Goal: Task Accomplishment & Management: Manage account settings

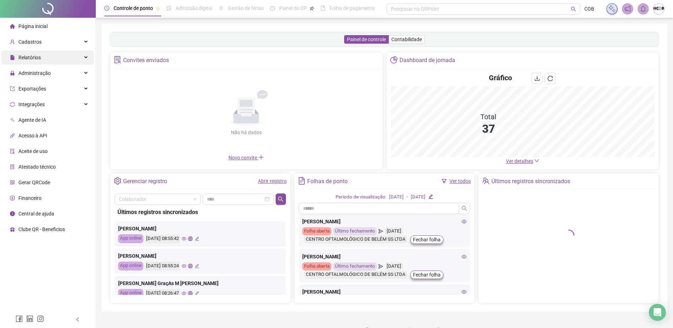
click at [83, 60] on div "Relatórios" at bounding box center [47, 57] width 93 height 14
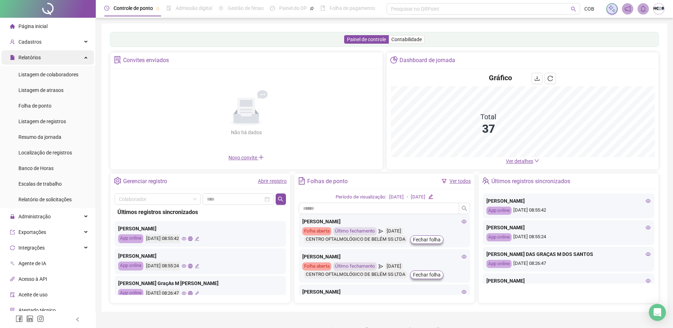
click at [78, 59] on div "Relatórios" at bounding box center [47, 57] width 93 height 14
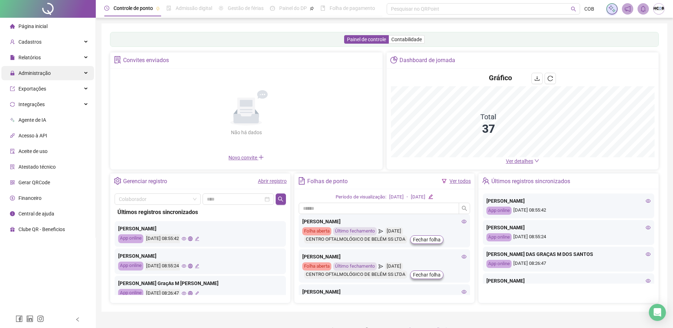
click at [65, 77] on div "Administração" at bounding box center [47, 73] width 93 height 14
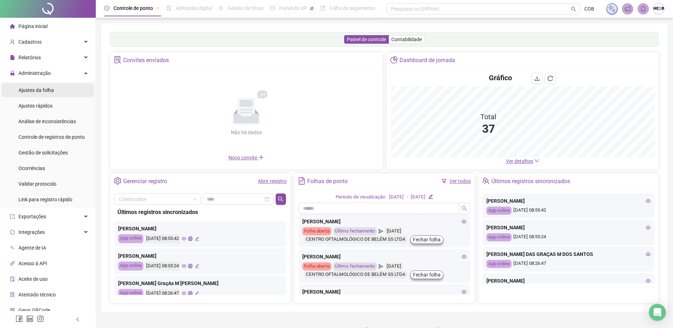
click at [60, 91] on li "Ajustes da folha" at bounding box center [47, 90] width 93 height 14
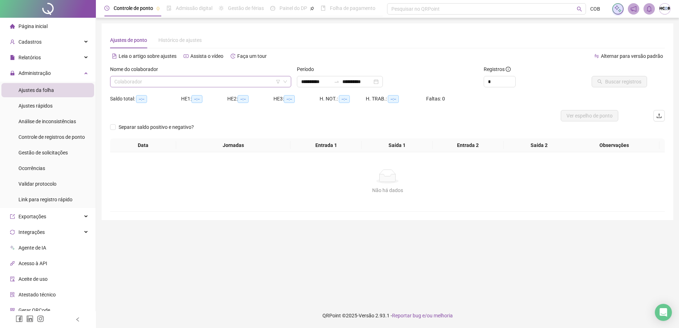
click at [215, 81] on input "search" at bounding box center [197, 81] width 166 height 11
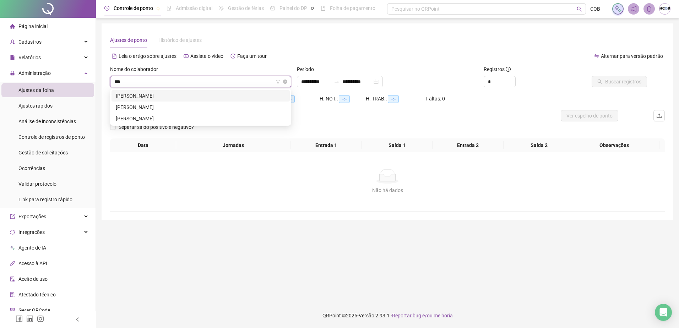
type input "****"
click at [212, 96] on div "[PERSON_NAME]" at bounding box center [201, 96] width 170 height 8
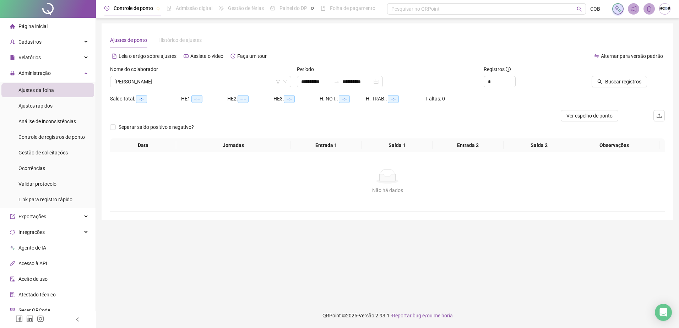
click at [164, 122] on div "Separar saldo positivo e negativo?" at bounding box center [161, 126] width 103 height 11
click at [161, 125] on span "Separar saldo positivo e negativo?" at bounding box center [156, 127] width 81 height 8
click at [612, 77] on button "Buscar registros" at bounding box center [618, 81] width 55 height 11
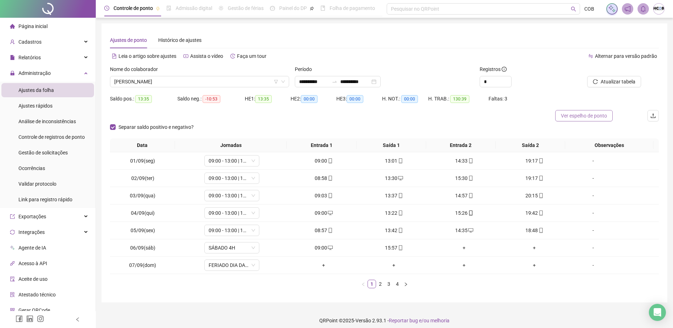
click at [587, 119] on span "Ver espelho de ponto" at bounding box center [584, 116] width 46 height 8
click at [353, 79] on input "**********" at bounding box center [355, 82] width 30 height 8
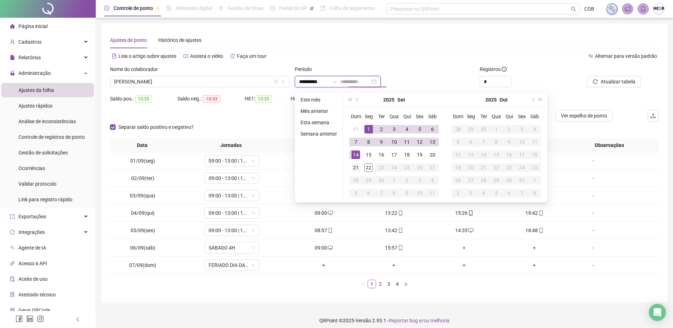
type input "**********"
click at [356, 168] on div "21" at bounding box center [356, 167] width 9 height 9
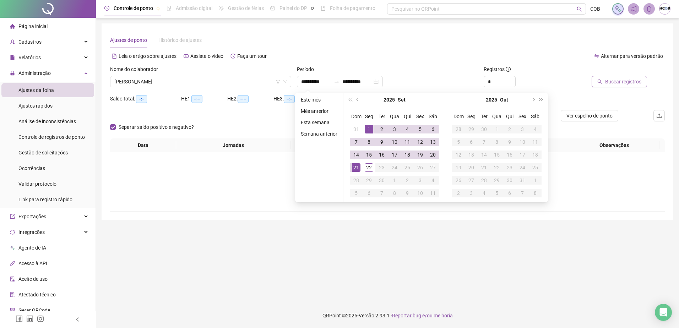
click at [613, 84] on span "Buscar registros" at bounding box center [623, 82] width 36 height 8
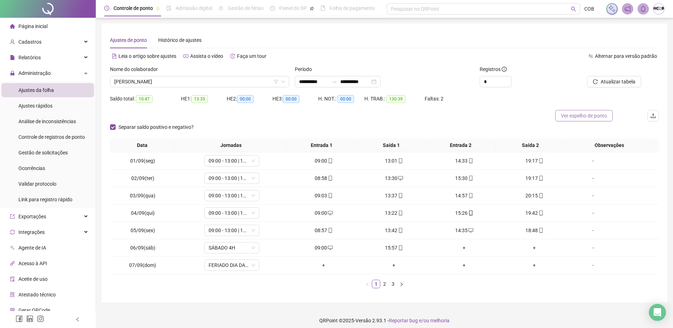
click at [596, 116] on span "Ver espelho de ponto" at bounding box center [584, 116] width 46 height 8
click at [78, 74] on div "Administração" at bounding box center [47, 73] width 93 height 14
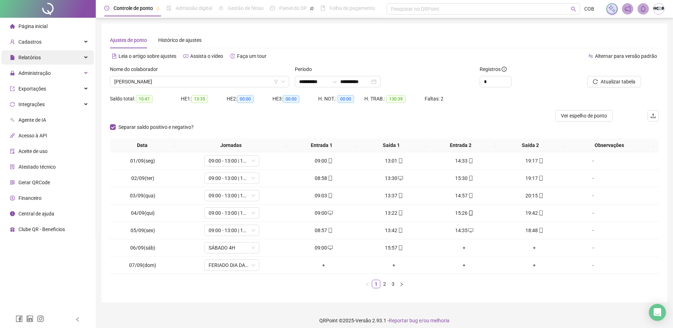
click at [75, 61] on div "Relatórios" at bounding box center [47, 57] width 93 height 14
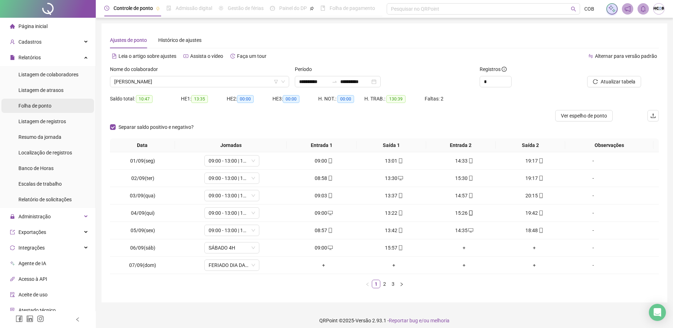
click at [56, 108] on li "Folha de ponto" at bounding box center [47, 106] width 93 height 14
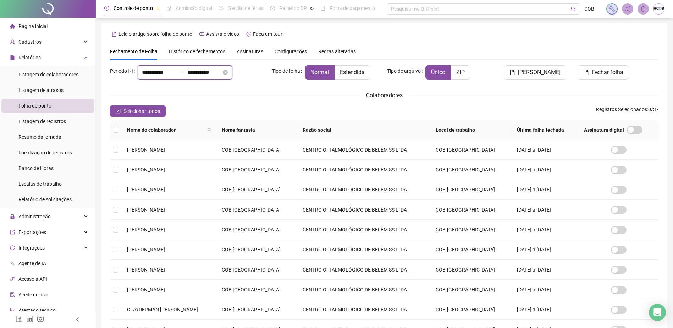
click at [209, 72] on input "**********" at bounding box center [204, 72] width 34 height 9
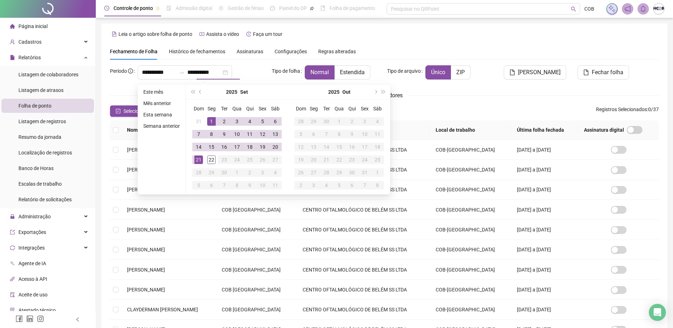
click at [264, 68] on div "**********" at bounding box center [202, 72] width 129 height 14
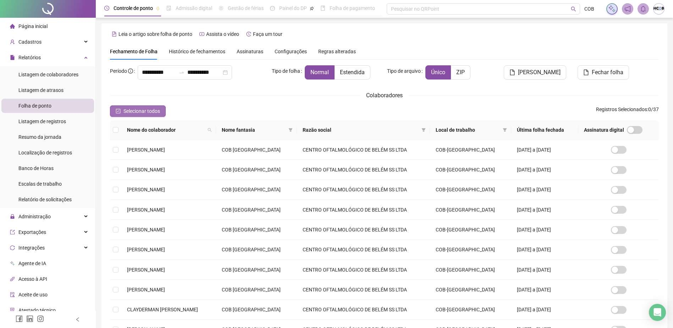
click at [132, 109] on span "Selecionar todos" at bounding box center [142, 111] width 37 height 8
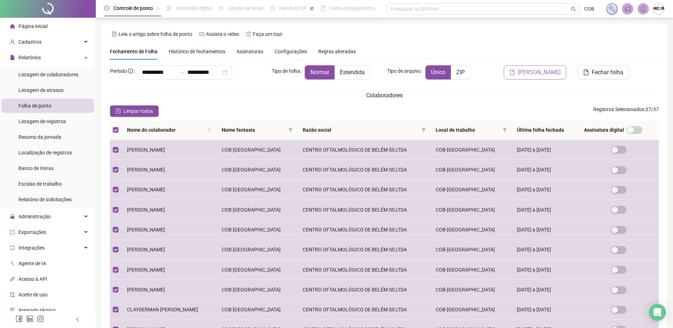
click at [554, 77] on button "[PERSON_NAME]" at bounding box center [535, 72] width 62 height 14
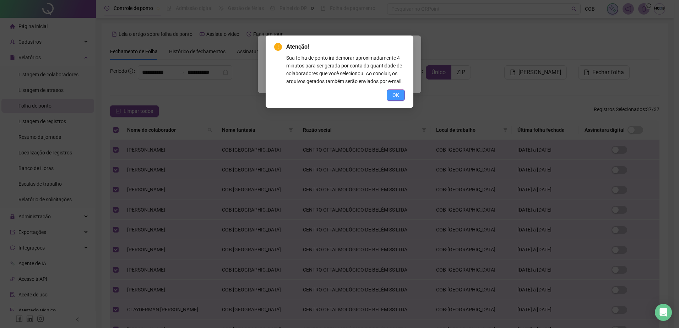
click at [394, 94] on span "OK" at bounding box center [395, 95] width 7 height 8
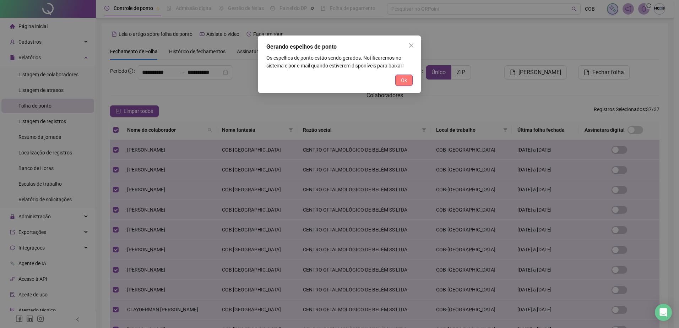
click at [405, 80] on span "Ok" at bounding box center [404, 80] width 6 height 8
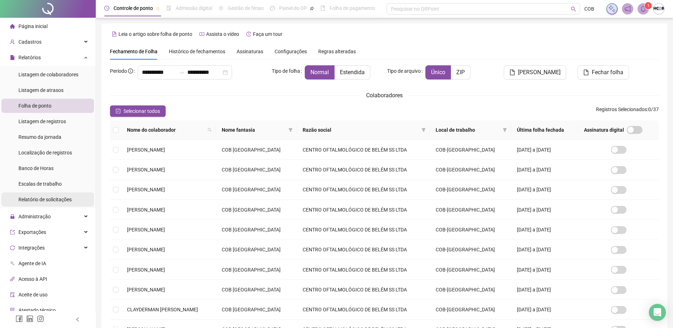
click at [73, 206] on li "Relatório de solicitações" at bounding box center [47, 199] width 93 height 14
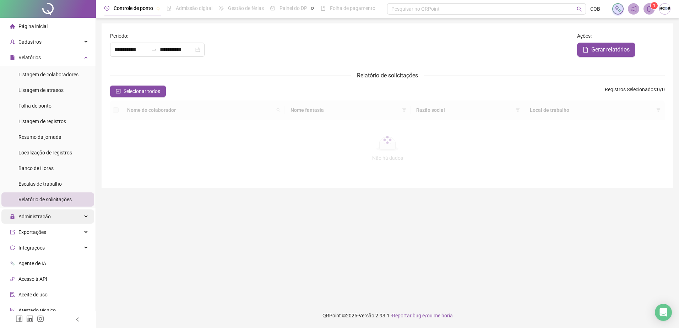
type input "**********"
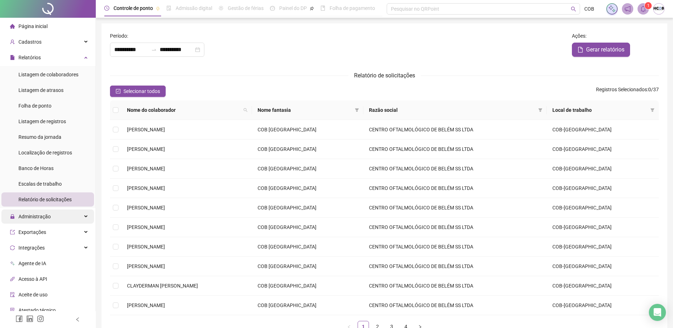
click at [70, 216] on div "Administração" at bounding box center [47, 216] width 93 height 14
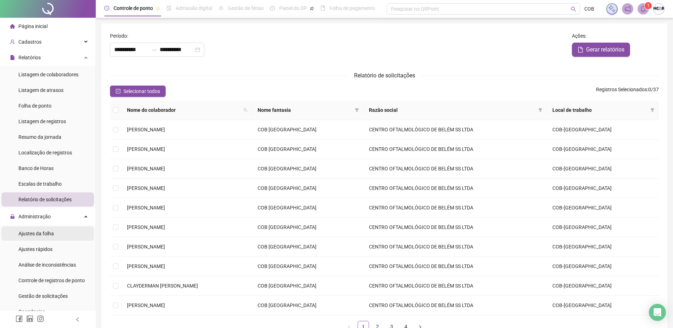
click at [48, 234] on span "Ajustes da folha" at bounding box center [35, 234] width 35 height 6
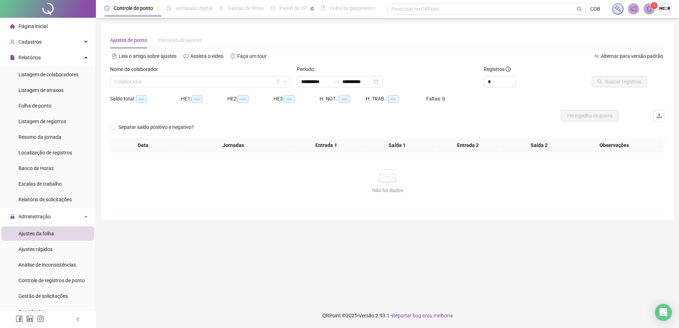
click at [175, 89] on div "Nome do colaborador Colaborador" at bounding box center [200, 79] width 187 height 28
drag, startPoint x: 162, startPoint y: 76, endPoint x: 155, endPoint y: 84, distance: 10.7
click at [160, 77] on div "Nome do colaborador Colaborador" at bounding box center [200, 76] width 181 height 22
click at [155, 84] on input "search" at bounding box center [197, 81] width 166 height 11
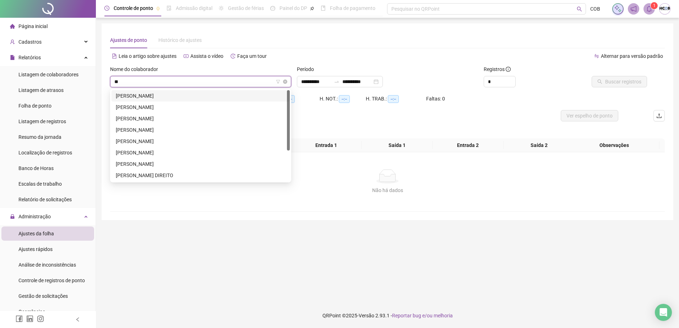
type input "***"
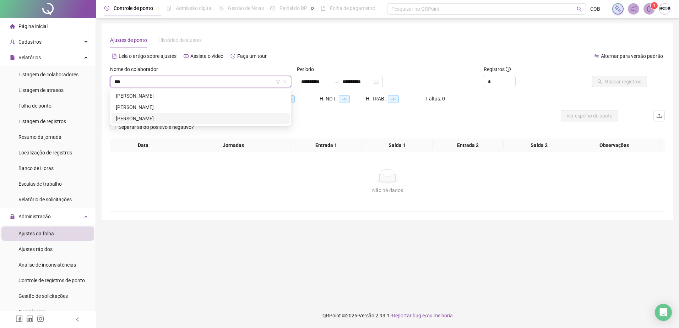
click at [163, 120] on div "[PERSON_NAME]" at bounding box center [201, 119] width 170 height 8
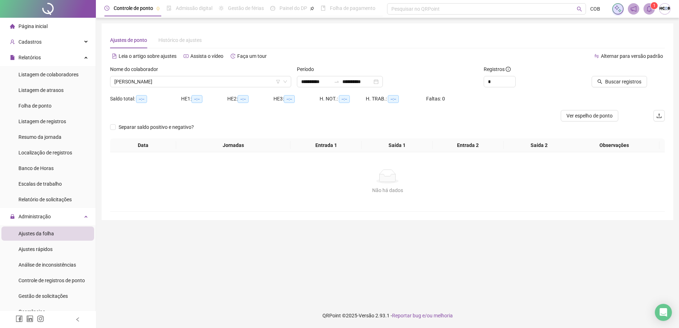
click at [159, 131] on div "Separar saldo positivo e negativo?" at bounding box center [161, 126] width 103 height 11
click at [158, 130] on span "Separar saldo positivo e negativo?" at bounding box center [156, 127] width 81 height 8
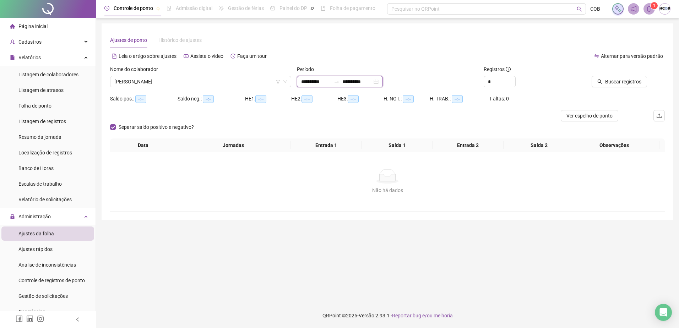
click at [357, 79] on input "**********" at bounding box center [357, 82] width 30 height 8
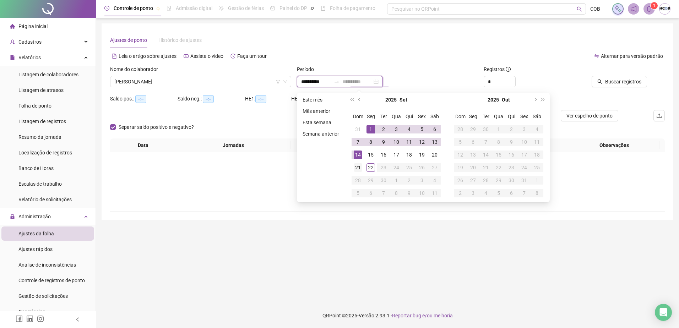
type input "**********"
click at [355, 167] on div "21" at bounding box center [358, 167] width 9 height 9
click at [623, 83] on span "Buscar registros" at bounding box center [623, 82] width 36 height 8
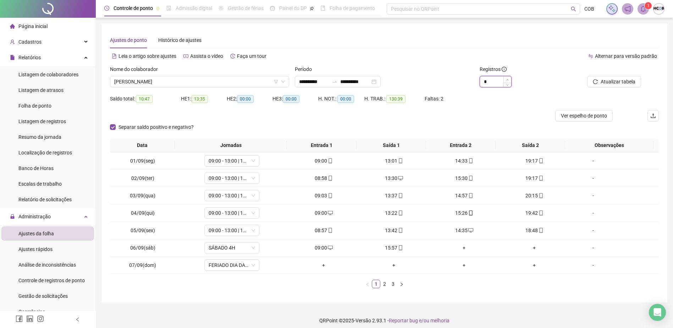
type input "*"
click at [505, 79] on span "Increase Value" at bounding box center [508, 79] width 8 height 6
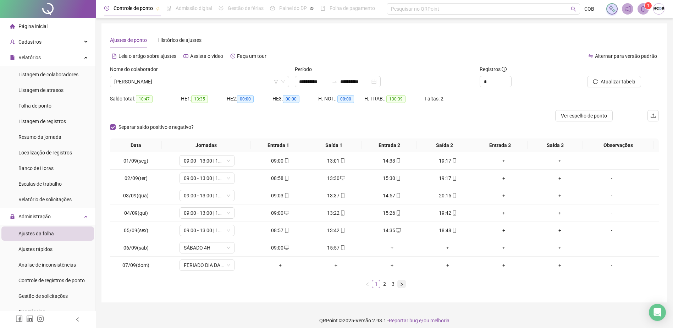
click at [401, 286] on icon "right" at bounding box center [402, 284] width 4 height 4
click at [444, 180] on div "17:27" at bounding box center [448, 178] width 50 height 8
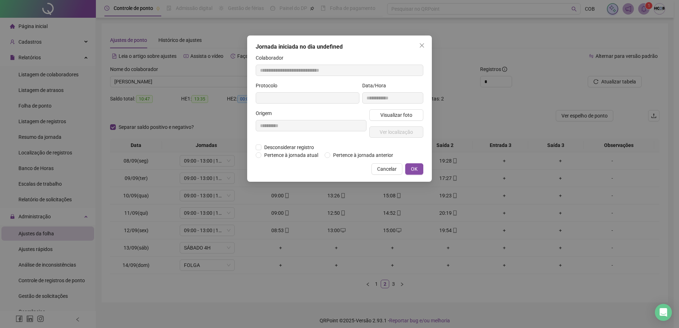
type input "**********"
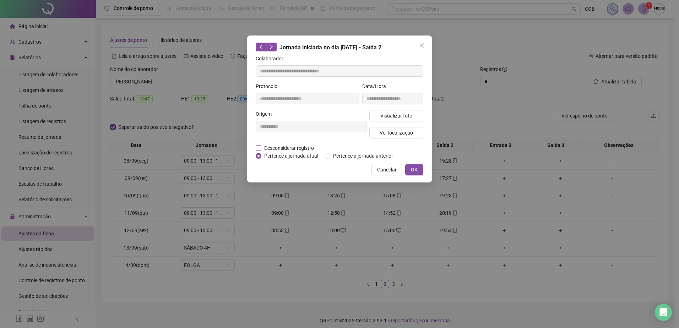
click at [288, 146] on span "Desconsiderar registro" at bounding box center [288, 148] width 55 height 8
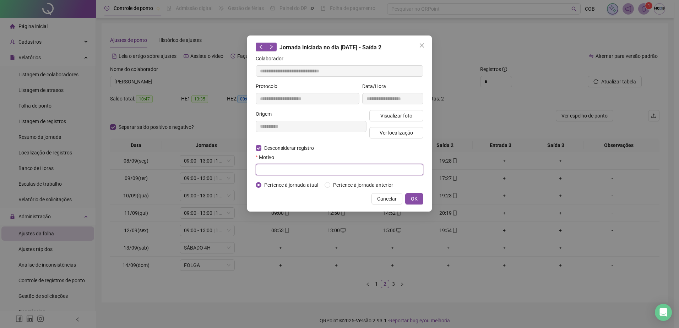
click at [307, 167] on input "text" at bounding box center [340, 169] width 168 height 11
type input "****"
click at [408, 196] on button "OK" at bounding box center [414, 198] width 18 height 11
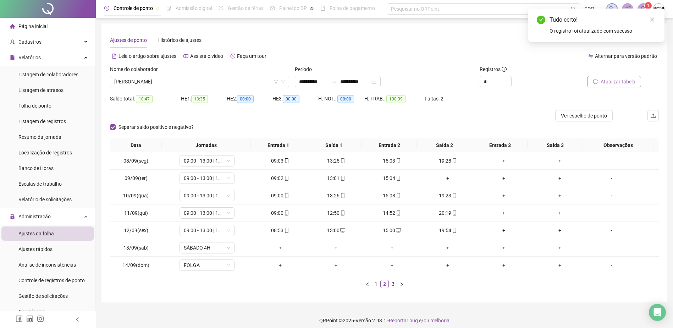
click at [602, 86] on button "Atualizar tabela" at bounding box center [615, 81] width 54 height 11
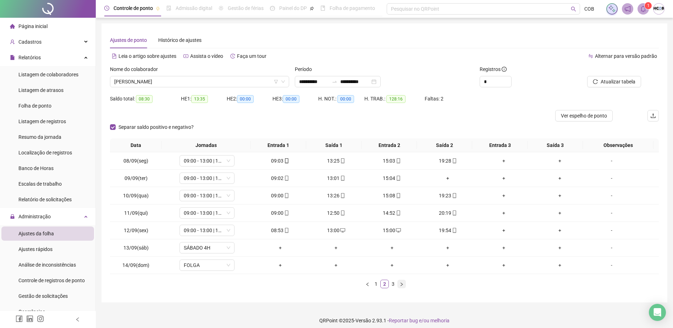
click at [400, 286] on icon "right" at bounding box center [402, 284] width 4 height 4
click at [441, 177] on div "18:00" at bounding box center [448, 178] width 50 height 8
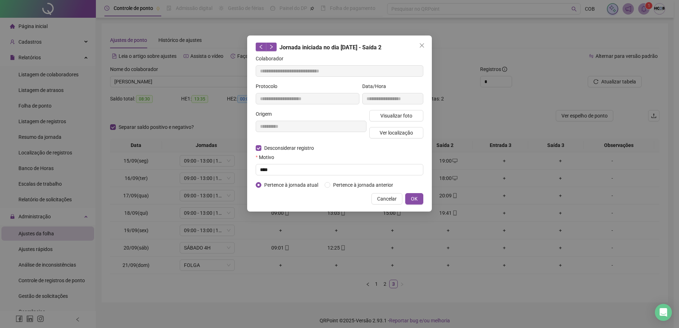
type input "**********"
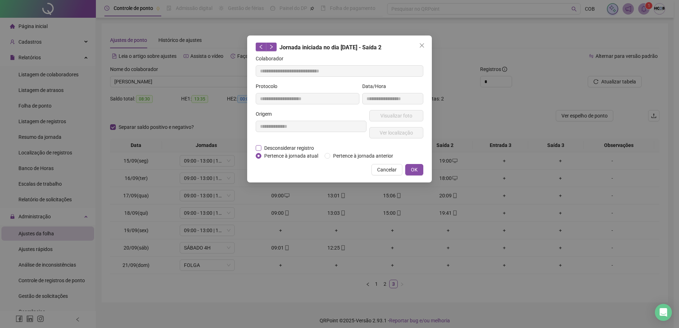
click at [287, 148] on span "Desconsiderar registro" at bounding box center [288, 148] width 55 height 8
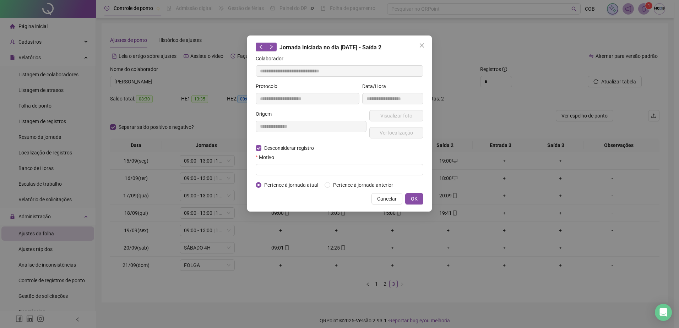
click at [289, 163] on div "Motivo" at bounding box center [340, 158] width 168 height 11
click at [289, 165] on input "text" at bounding box center [340, 169] width 168 height 11
type input "****"
click at [422, 200] on button "OK" at bounding box center [414, 198] width 18 height 11
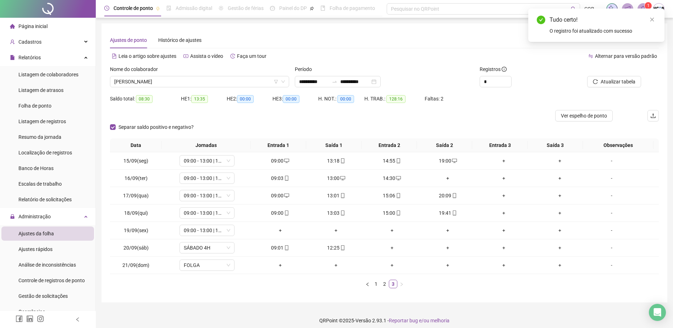
click at [604, 87] on div "Atualizar tabela" at bounding box center [615, 79] width 93 height 28
click at [602, 79] on span "Atualizar tabela" at bounding box center [618, 82] width 35 height 8
click at [593, 84] on button "Atualizar tabela" at bounding box center [615, 81] width 54 height 11
click at [376, 285] on link "1" at bounding box center [376, 284] width 8 height 8
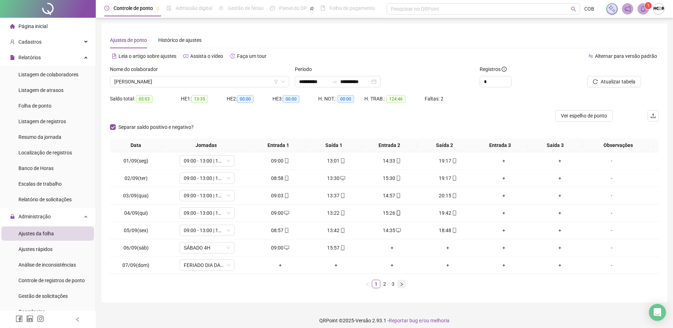
click at [402, 286] on icon "right" at bounding box center [402, 284] width 4 height 4
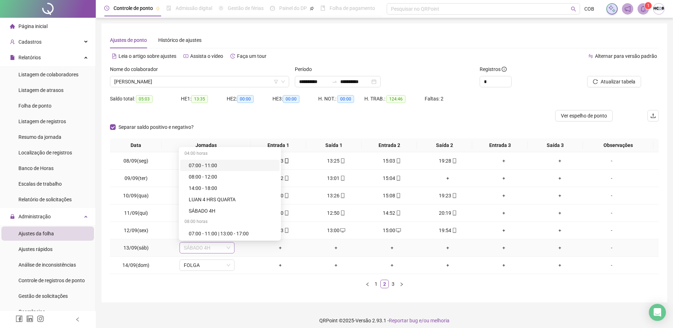
click at [227, 245] on span "SÁBADO 4H" at bounding box center [207, 247] width 47 height 11
click at [208, 169] on div "Dispensa" at bounding box center [232, 168] width 87 height 8
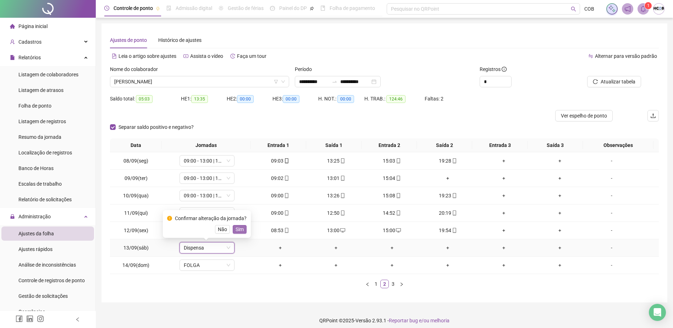
click at [239, 232] on span "Sim" at bounding box center [240, 229] width 8 height 8
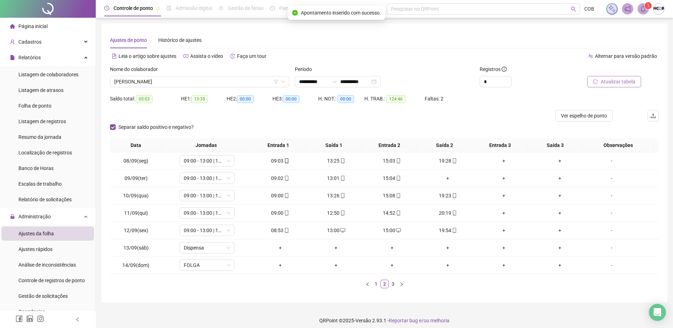
click at [624, 81] on span "Atualizar tabela" at bounding box center [618, 82] width 35 height 8
click at [401, 285] on icon "right" at bounding box center [402, 284] width 4 height 4
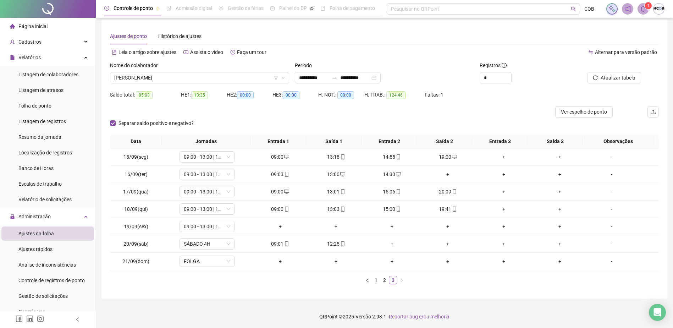
scroll to position [5, 0]
click at [625, 78] on span "Atualizar tabela" at bounding box center [618, 77] width 35 height 8
click at [647, 9] on sup "1" at bounding box center [648, 5] width 7 height 7
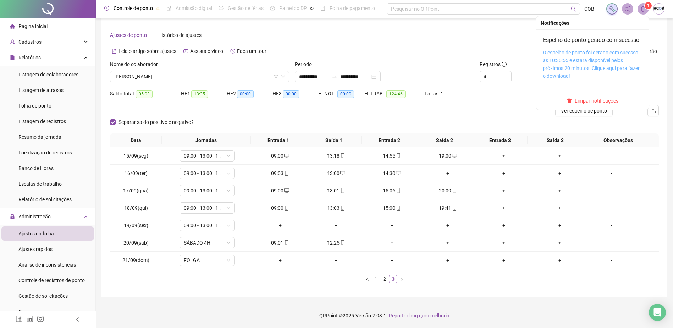
click at [585, 66] on link "O espelho de ponto foi gerado com sucesso às 10:30:55 e estará disponível pelos…" at bounding box center [591, 64] width 97 height 29
